Goal: Navigation & Orientation: Understand site structure

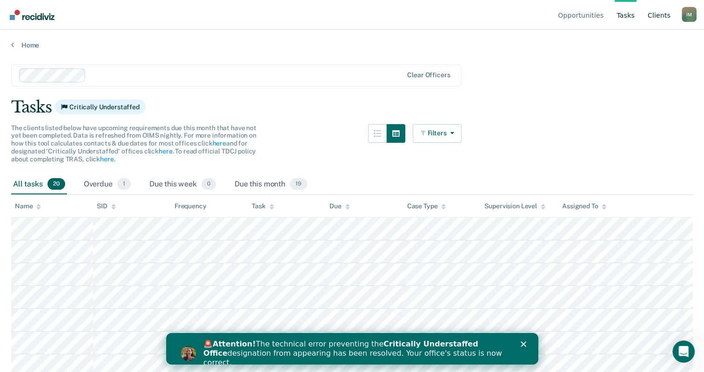
click at [663, 13] on link "Client s" at bounding box center [659, 15] width 27 height 30
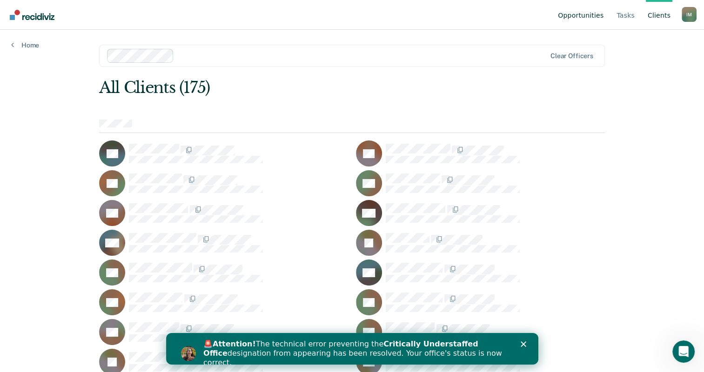
click at [589, 15] on link "Opportunities" at bounding box center [580, 15] width 49 height 30
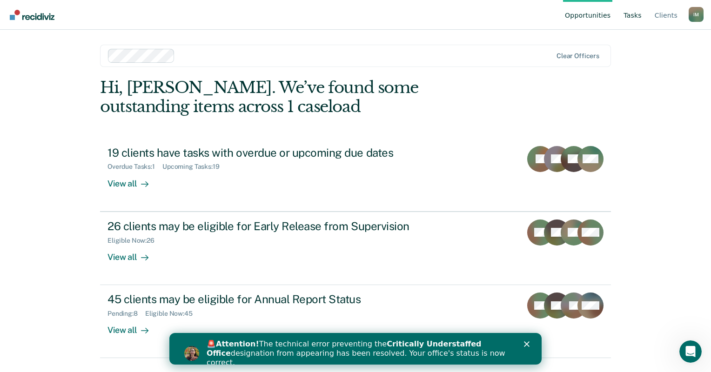
click at [644, 19] on link "Tasks" at bounding box center [633, 15] width 22 height 30
